Goal: Information Seeking & Learning: Learn about a topic

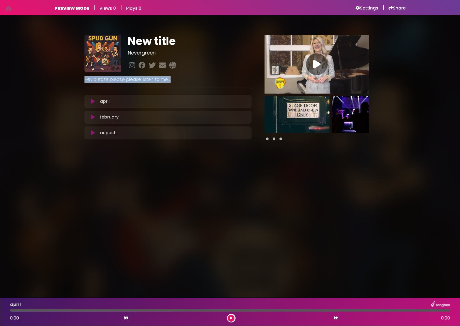
drag, startPoint x: 83, startPoint y: 80, endPoint x: 181, endPoint y: 82, distance: 98.1
click at [181, 82] on div "Hey please please please listen to me....." at bounding box center [168, 77] width 174 height 11
click at [220, 199] on body "Your Private Link https://songbox.com/s/9b4c77bd-cb3c-4efb-a0f4-b73470d1a947 Co…" at bounding box center [230, 163] width 460 height 326
drag, startPoint x: 101, startPoint y: 102, endPoint x: 131, endPoint y: 101, distance: 30.1
click at [131, 101] on div "april Loading Track..." at bounding box center [173, 101] width 151 height 7
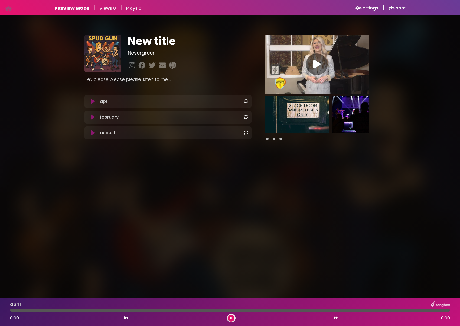
click at [246, 102] on icon at bounding box center [246, 101] width 4 height 4
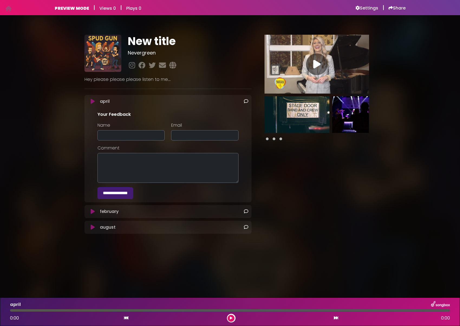
click at [246, 102] on icon at bounding box center [246, 101] width 4 height 4
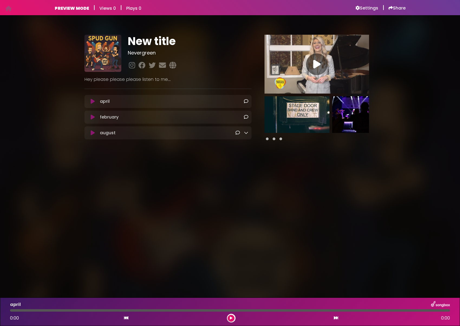
click at [246, 134] on icon at bounding box center [246, 132] width 4 height 4
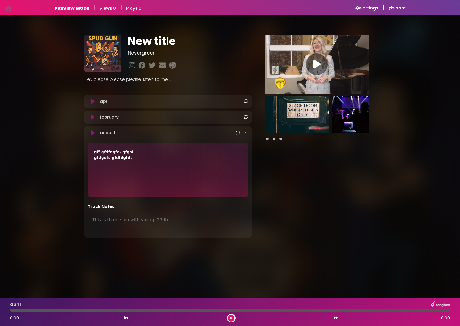
click at [247, 132] on icon at bounding box center [246, 132] width 4 height 4
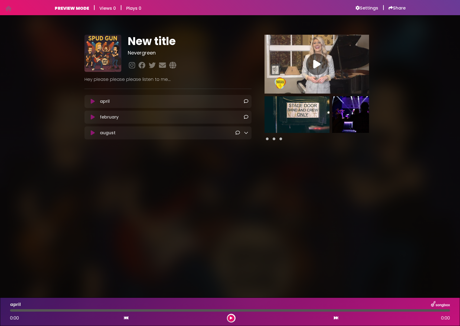
click at [247, 132] on icon at bounding box center [246, 132] width 4 height 4
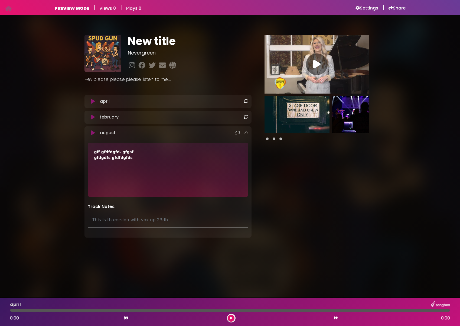
drag, startPoint x: 173, startPoint y: 219, endPoint x: 94, endPoint y: 217, distance: 78.9
click at [94, 217] on div "This is th eersion with vox up 23db" at bounding box center [168, 220] width 161 height 16
click at [119, 219] on div "This is th eersion with vox up 23db" at bounding box center [168, 220] width 161 height 16
drag, startPoint x: 116, startPoint y: 151, endPoint x: 87, endPoint y: 147, distance: 29.2
click at [87, 147] on div "gff gfdfdgfd. gfgsf gfdgdfs gfdfdgfds" at bounding box center [168, 170] width 167 height 54
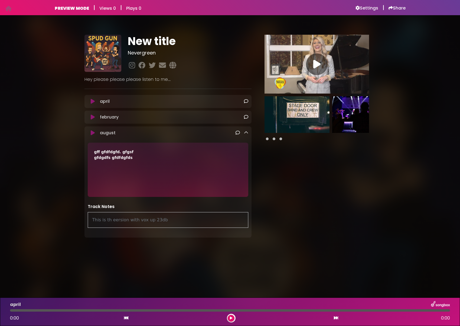
click at [247, 133] on icon at bounding box center [246, 132] width 4 height 4
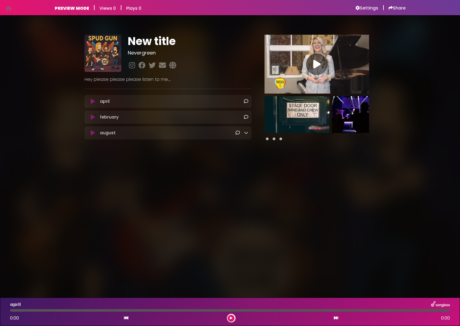
click at [249, 132] on div "august Loading Track..." at bounding box center [168, 133] width 167 height 7
click at [247, 133] on icon at bounding box center [246, 132] width 4 height 4
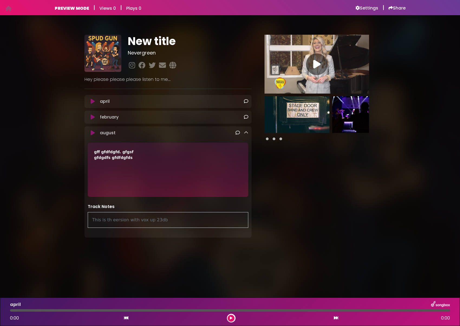
click at [246, 133] on icon at bounding box center [246, 132] width 4 height 4
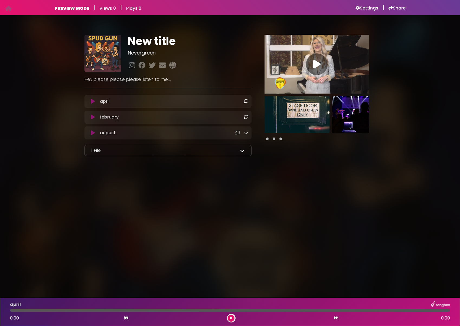
click at [242, 151] on icon at bounding box center [242, 150] width 5 height 5
click at [92, 102] on icon at bounding box center [93, 101] width 4 height 5
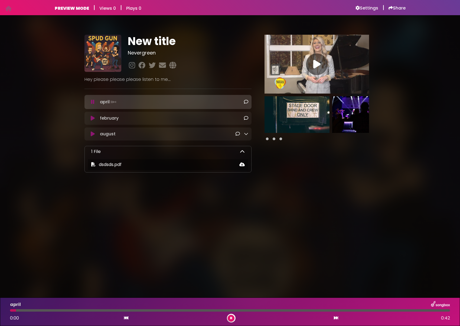
click at [93, 102] on icon at bounding box center [93, 101] width 4 height 5
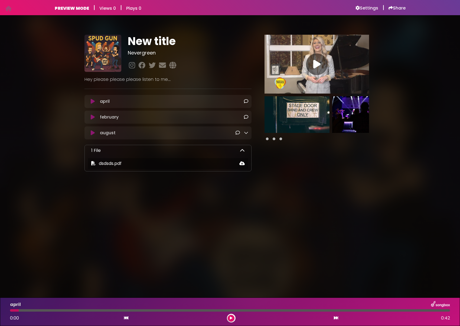
click at [245, 151] on icon at bounding box center [242, 150] width 5 height 5
click at [241, 150] on icon at bounding box center [242, 150] width 5 height 5
